Goal: Information Seeking & Learning: Learn about a topic

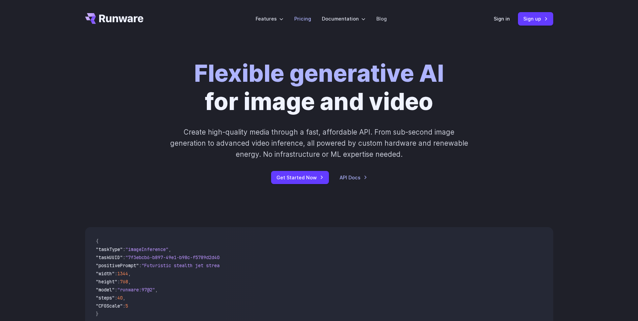
click at [310, 17] on link "Pricing" at bounding box center [302, 19] width 17 height 8
click at [309, 18] on link "Pricing" at bounding box center [302, 19] width 17 height 8
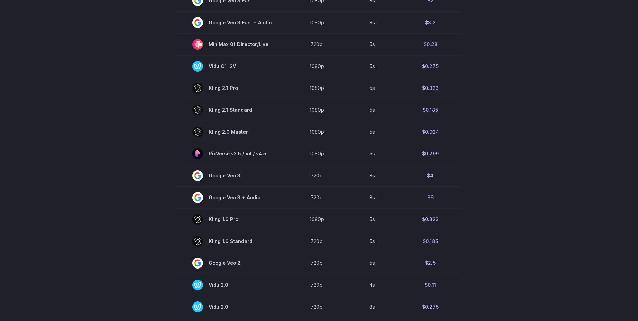
scroll to position [370, 0]
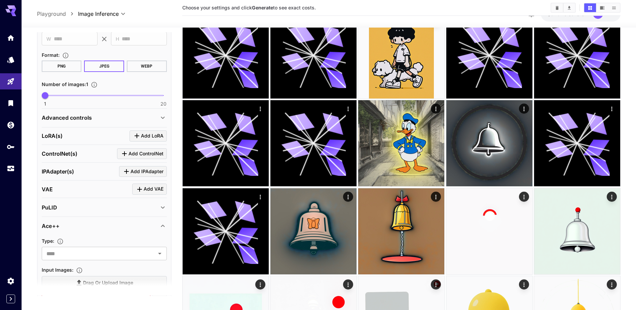
scroll to position [33, 0]
